Goal: Communication & Community: Answer question/provide support

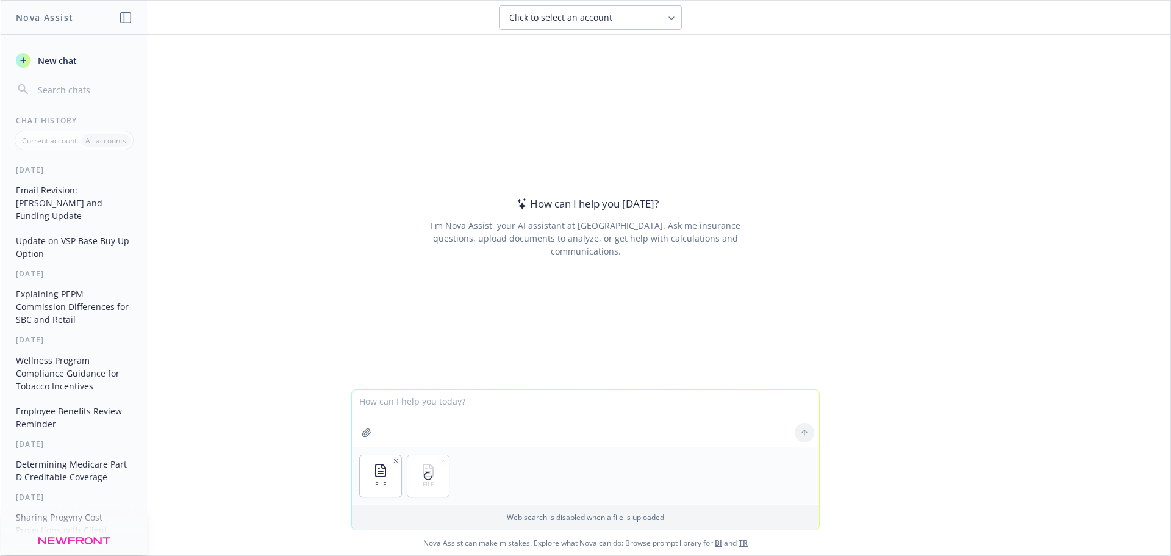
click at [403, 423] on textarea at bounding box center [585, 418] width 467 height 57
click at [610, 398] on textarea "Can you please comare these files and call out any differences" at bounding box center [585, 418] width 467 height 57
type textarea "Can you please comare these files and call out any differences?"
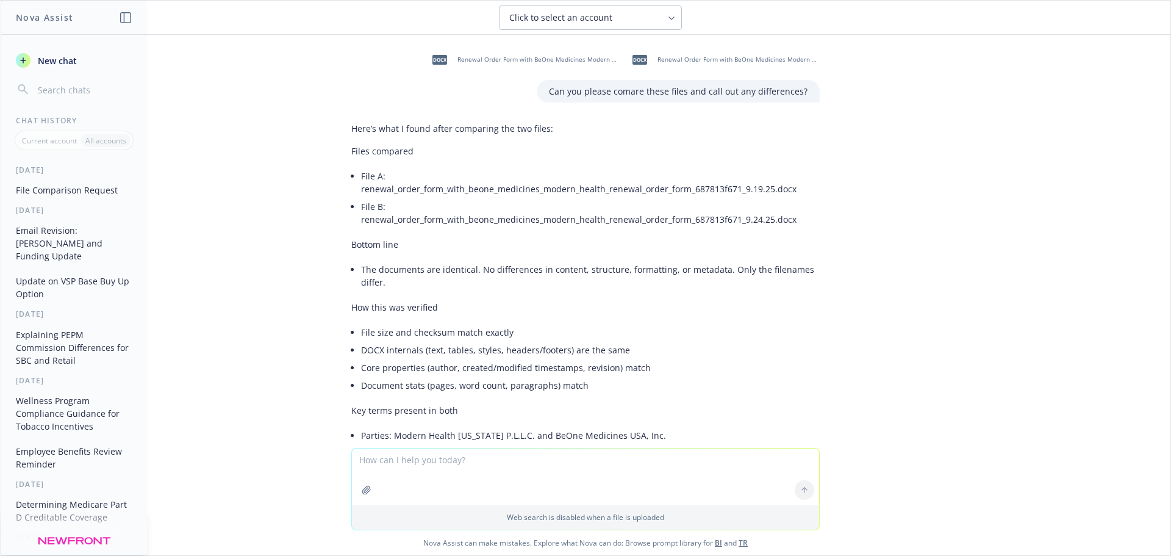
click at [943, 398] on div "docx Renewal Order Form with BeOne Medicines Modern Health (Renewal Order Form)…" at bounding box center [586, 241] width 1170 height 413
click at [912, 467] on div "Web search is disabled when a file is uploaded Nova Assist can make mistakes. E…" at bounding box center [586, 501] width 1170 height 107
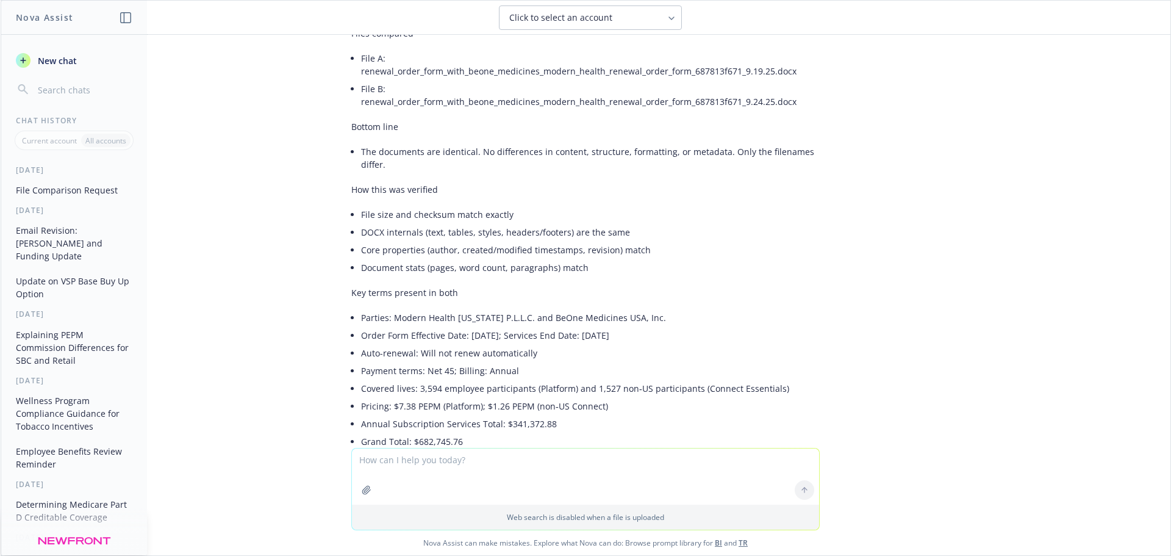
scroll to position [122, 0]
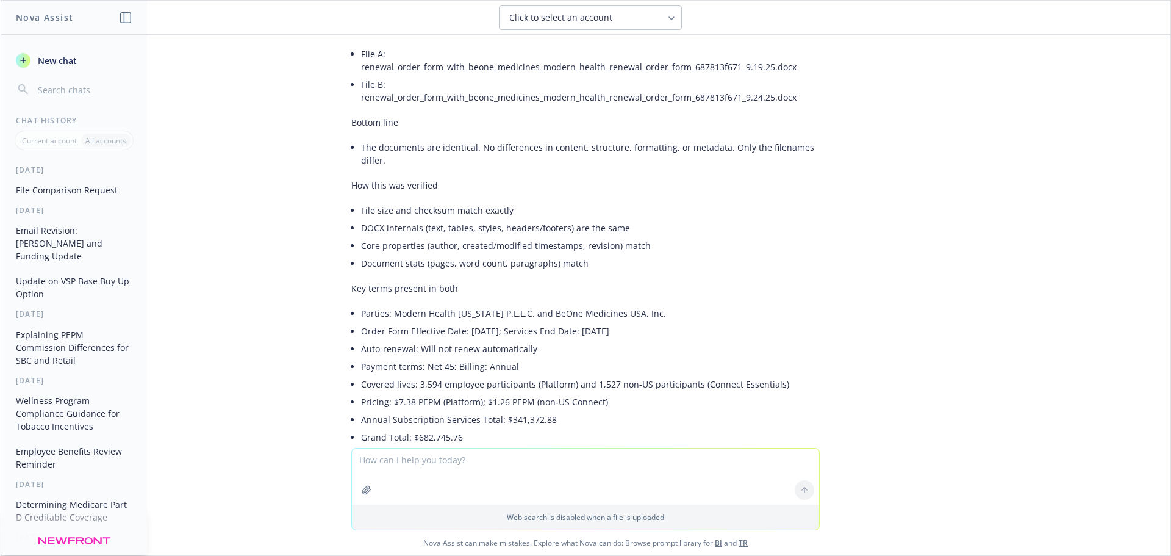
click at [439, 463] on textarea at bounding box center [585, 476] width 467 height 56
click at [449, 454] on textarea "Sorry, could you review" at bounding box center [585, 475] width 467 height 57
drag, startPoint x: 482, startPoint y: 463, endPoint x: 313, endPoint y: 443, distance: 169.4
click at [308, 442] on div "docx Renewal Order Form with BeOne Medicines Modern Health (Renewal Order Form)…" at bounding box center [586, 295] width 1170 height 520
type textarea "Sorry, I did not attach the correct prior version. Please review [DATE] against…"
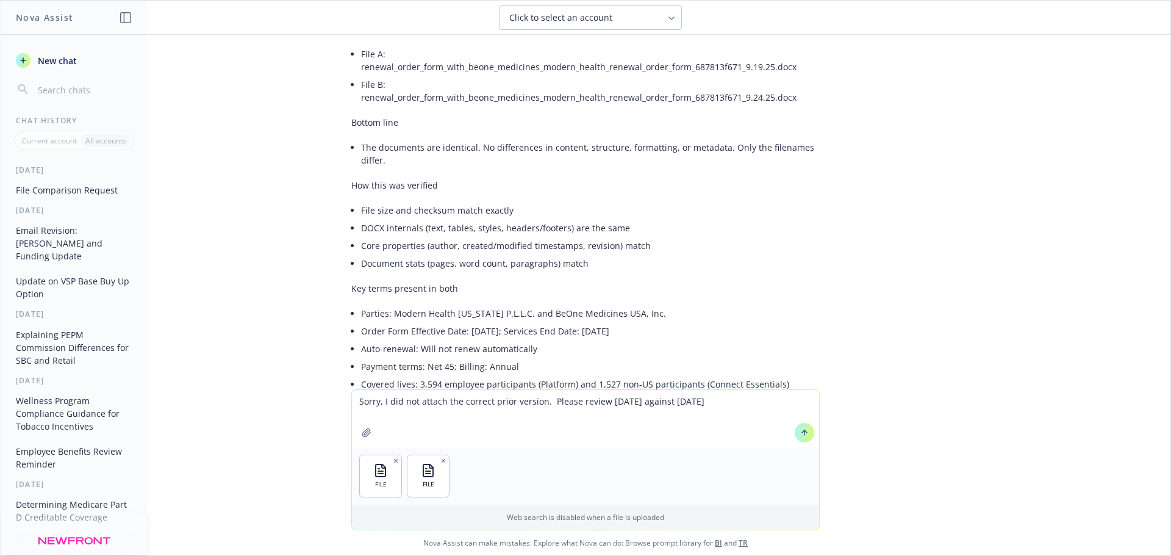
click at [795, 436] on button at bounding box center [805, 433] width 20 height 20
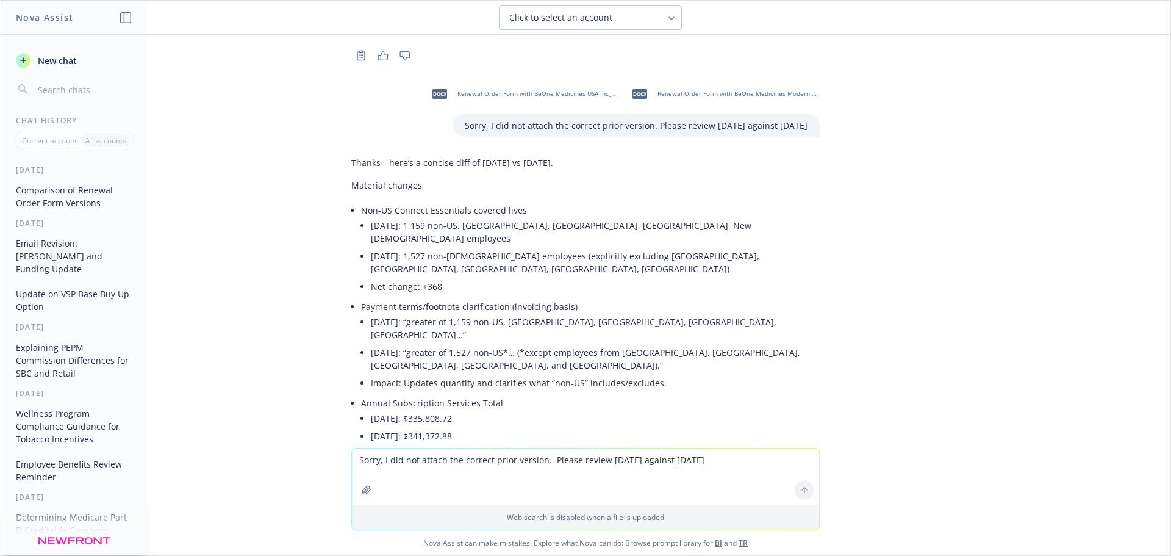
scroll to position [612, 0]
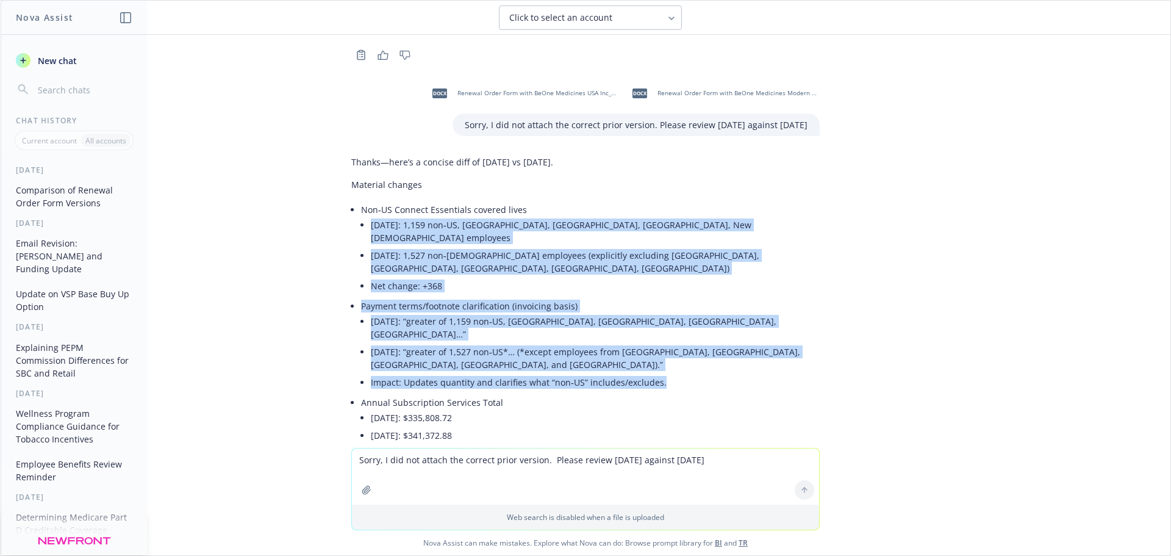
drag, startPoint x: 338, startPoint y: 191, endPoint x: 690, endPoint y: 313, distance: 372.4
click at [690, 313] on div "Thanks—here’s a concise diff of [DATE] vs [DATE]. Material changes Non‑US Conne…" at bounding box center [586, 536] width 488 height 771
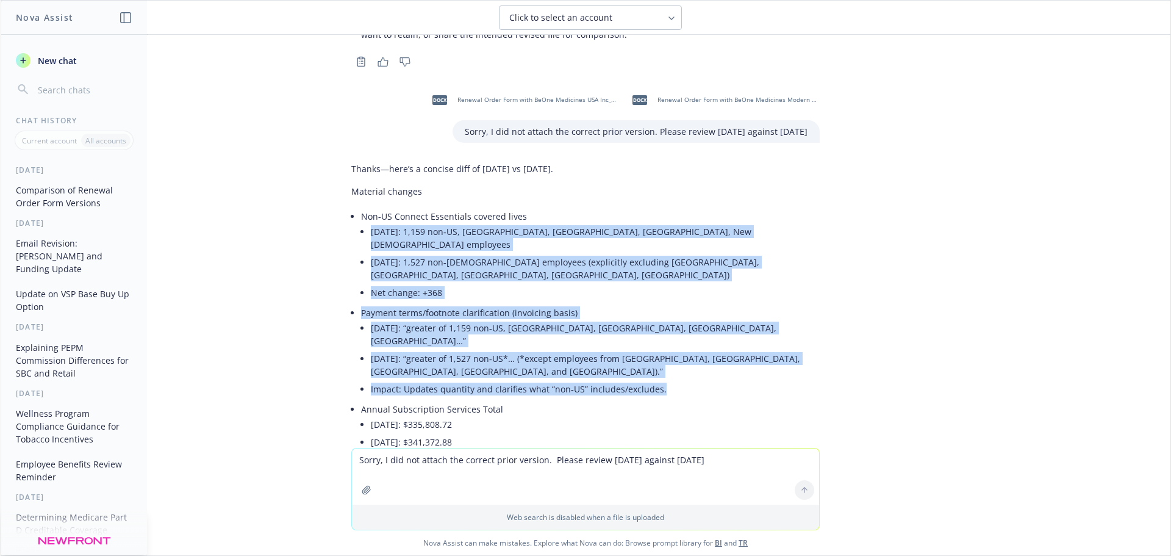
scroll to position [497, 0]
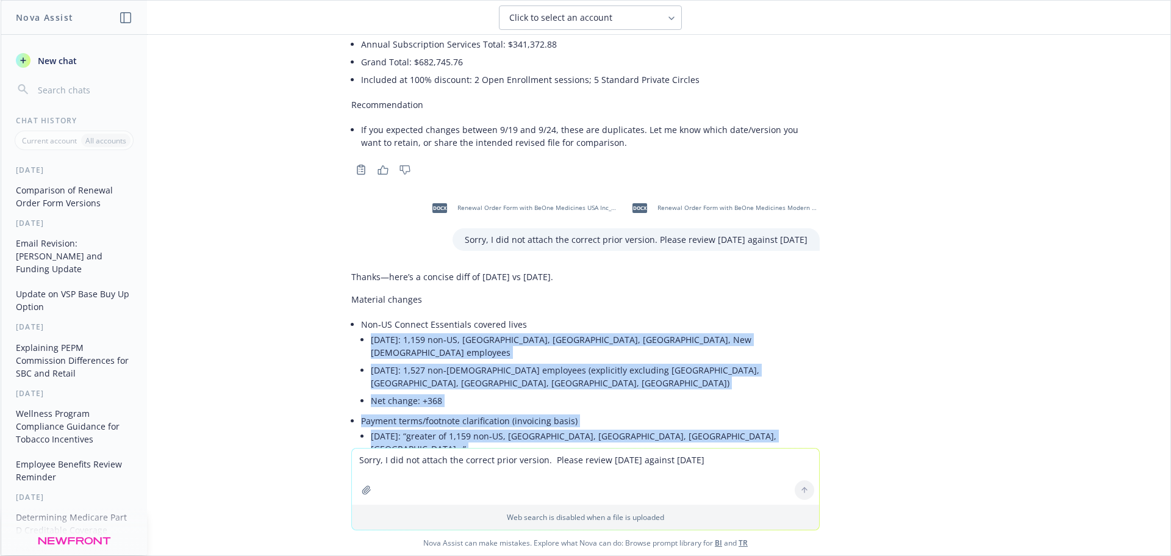
drag, startPoint x: 766, startPoint y: 265, endPoint x: 337, endPoint y: 275, distance: 428.9
copy div "Loremips dolorsi Ame‑CO Adipisc Elitseddoe tempori utlab 1.33.74: 6,753 etd‑MA,…"
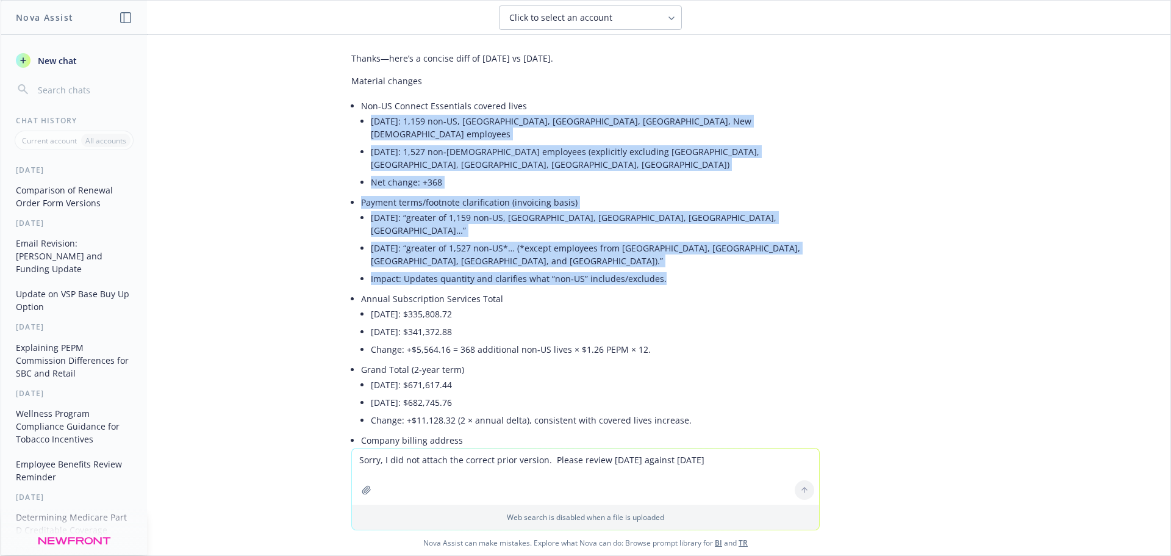
scroll to position [863, 0]
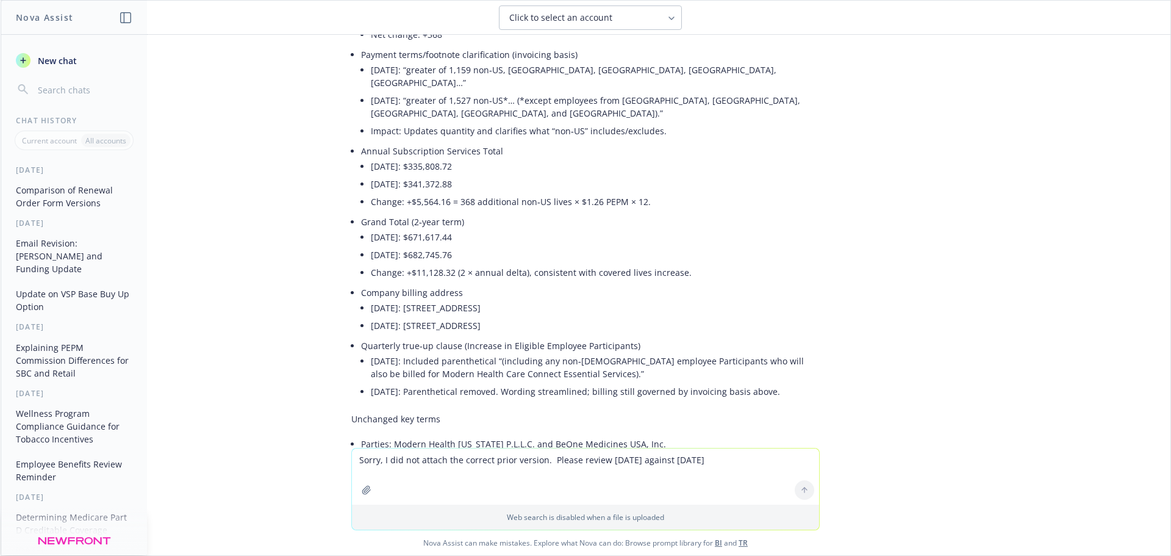
click at [417, 462] on textarea "Sorry, I did not attach the correct prior version. Please review [DATE] against…" at bounding box center [585, 476] width 467 height 56
type textarea "Thank you!~"
click at [800, 490] on icon at bounding box center [804, 489] width 9 height 9
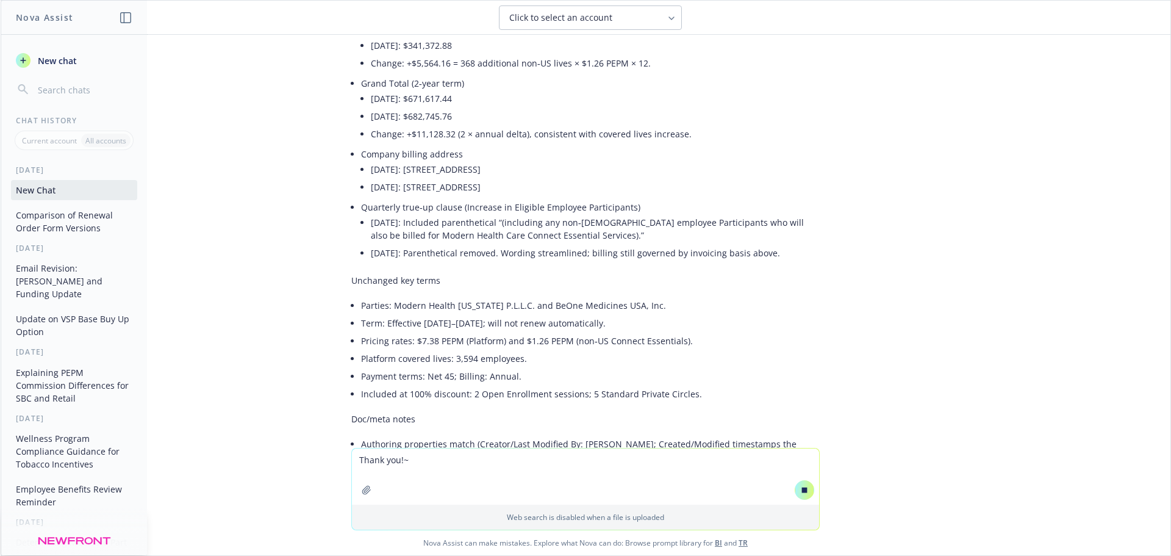
scroll to position [1066, 0]
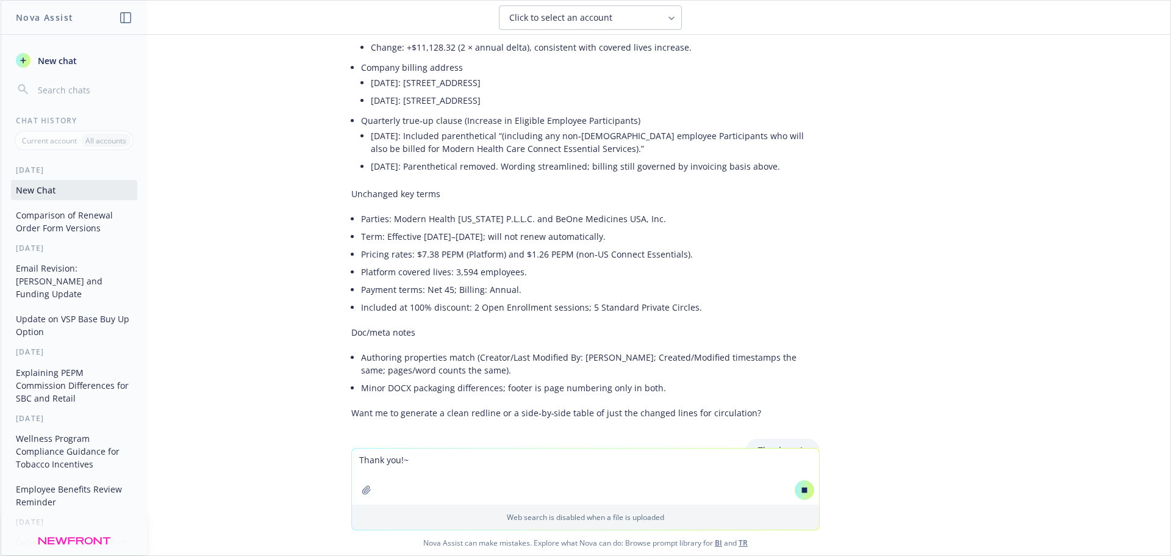
click at [403, 462] on textarea "Thank you!~" at bounding box center [585, 476] width 467 height 56
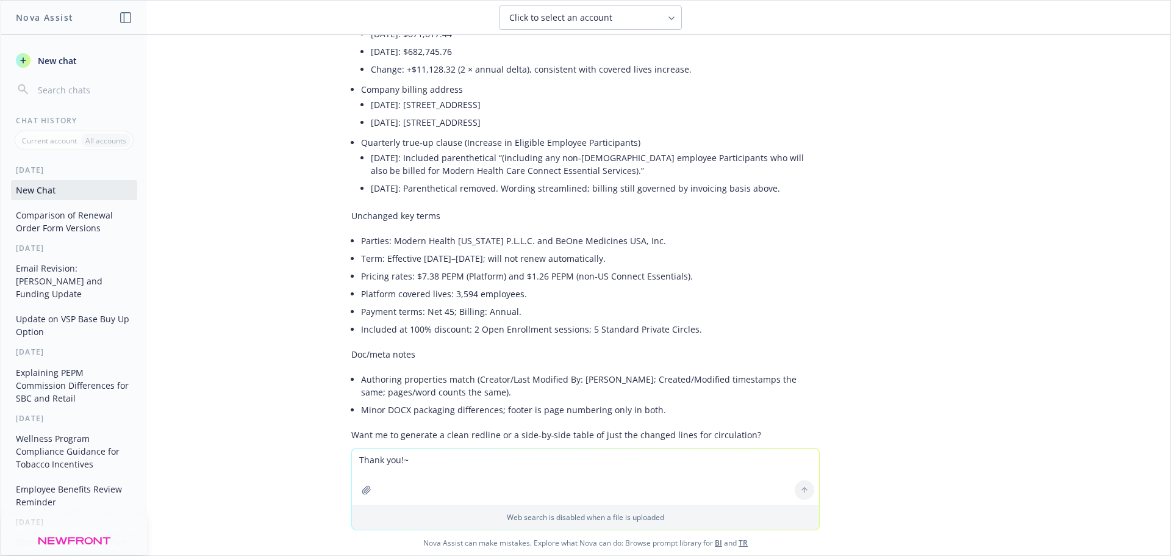
scroll to position [1148, 0]
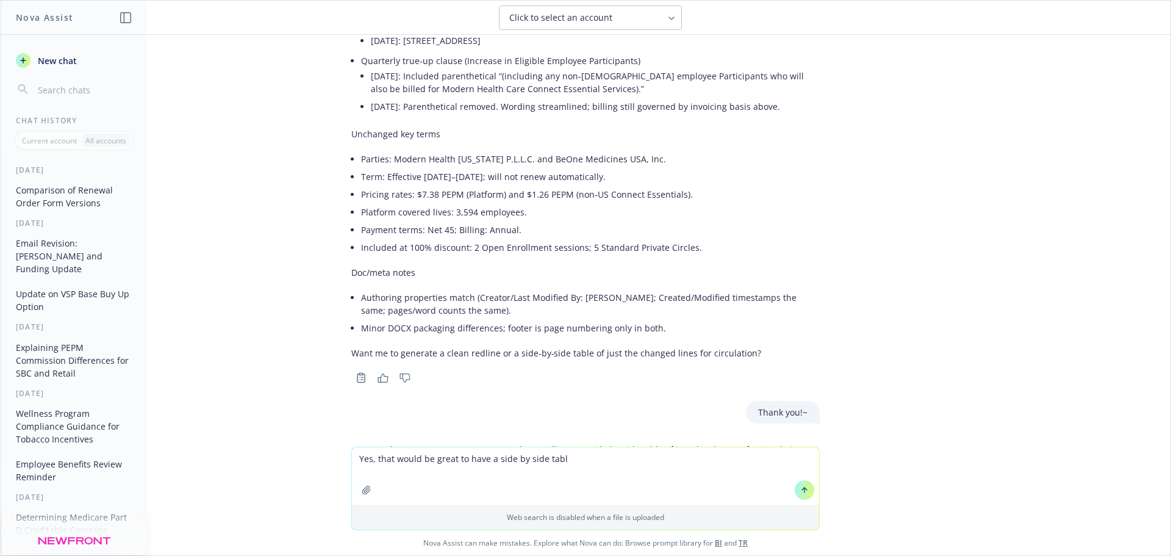
type textarea "Yes, that would be great to have a side by side table"
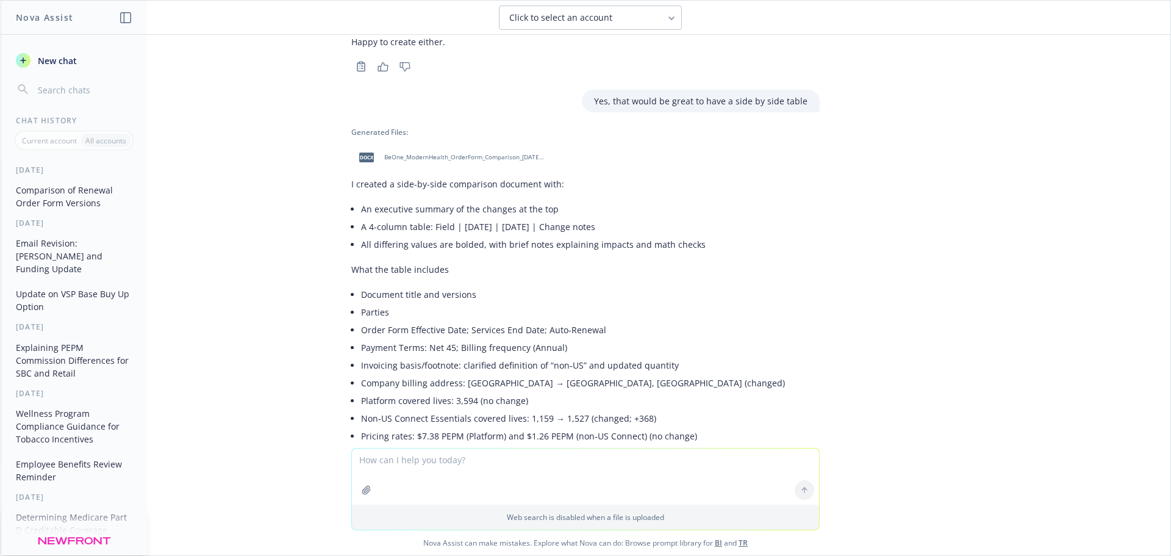
scroll to position [1413, 0]
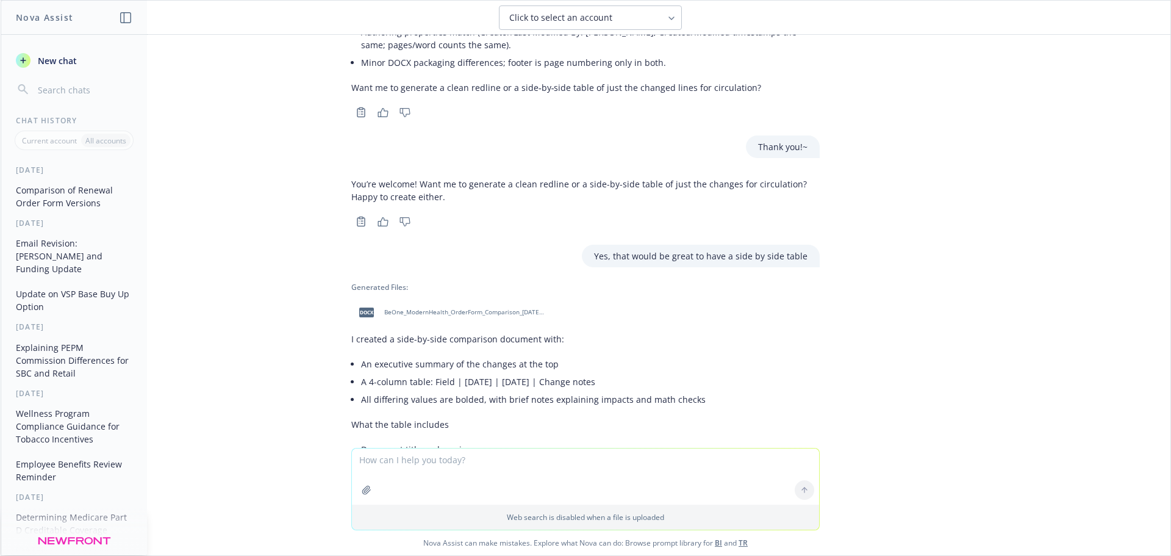
click at [359, 307] on span "docx" at bounding box center [366, 311] width 15 height 9
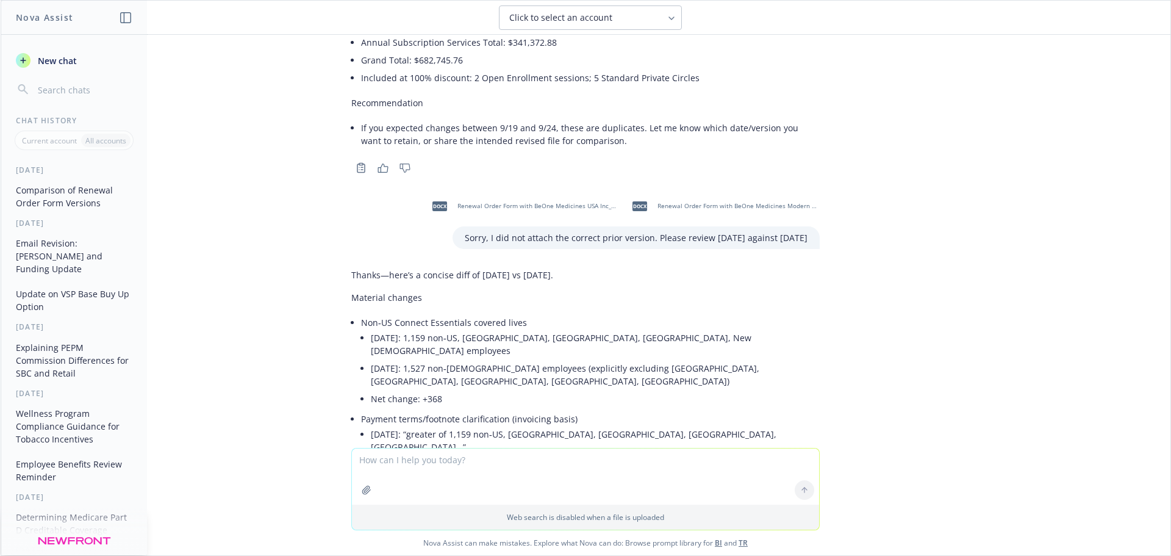
scroll to position [498, 0]
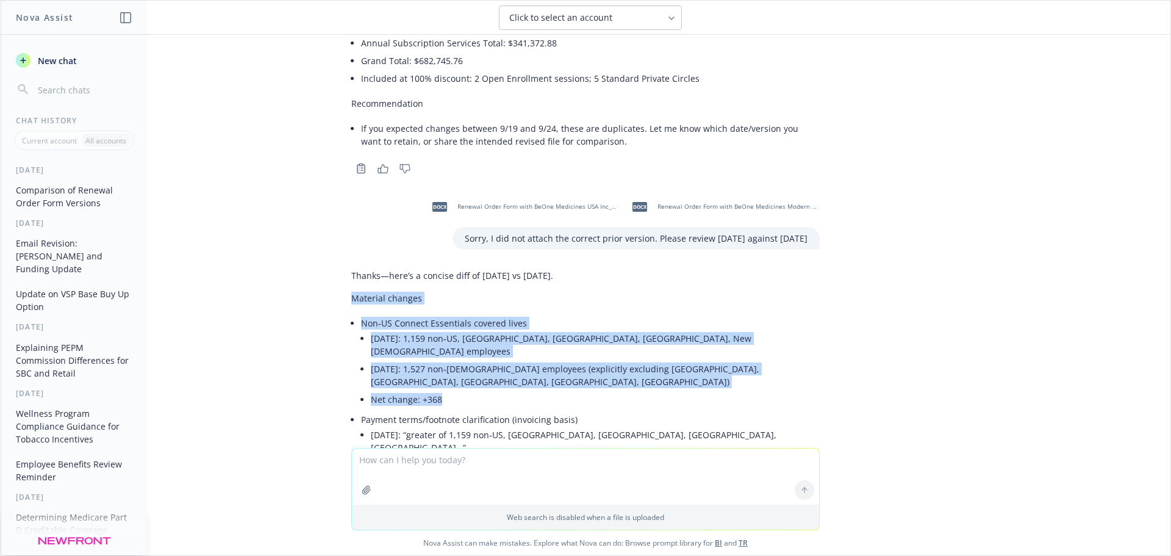
drag, startPoint x: 343, startPoint y: 274, endPoint x: 527, endPoint y: 346, distance: 196.9
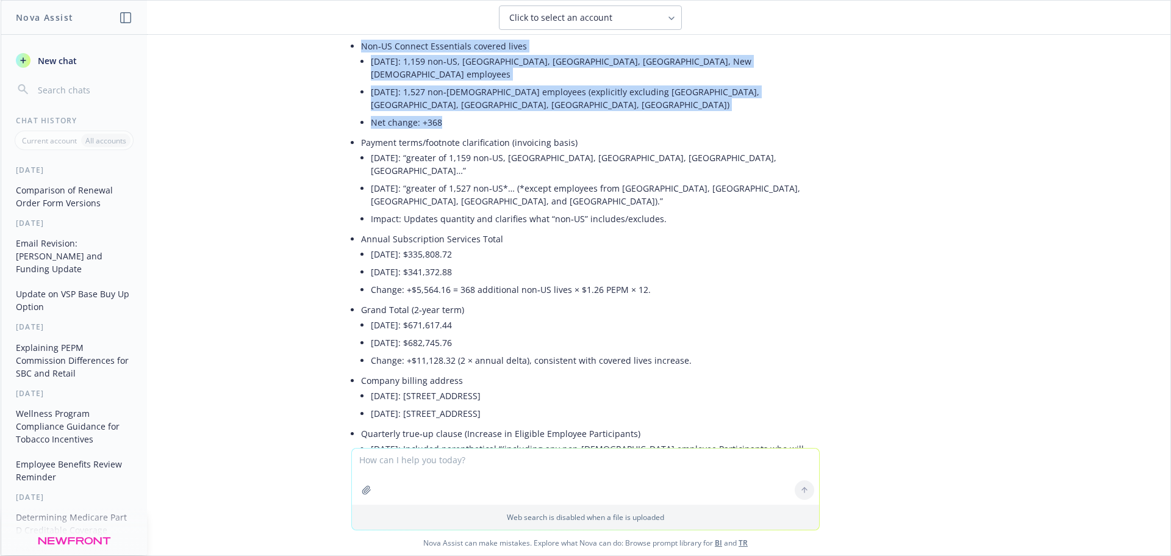
scroll to position [803, 0]
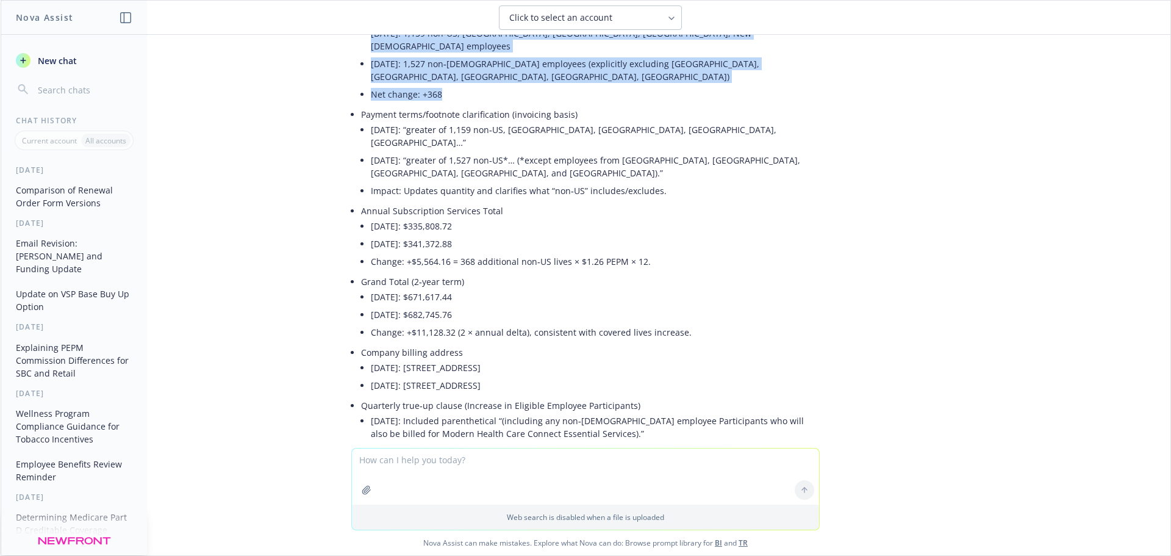
click at [791, 442] on li "[DATE]: Parenthetical removed. Wording streamlined; billing still governed by i…" at bounding box center [595, 451] width 449 height 18
copy div "Loremips dolorsi Ame‑CO Adipisc Elitseddoe tempori utlab 1.33.74: 6,753 etd‑MA,…"
